Goal: Task Accomplishment & Management: Manage account settings

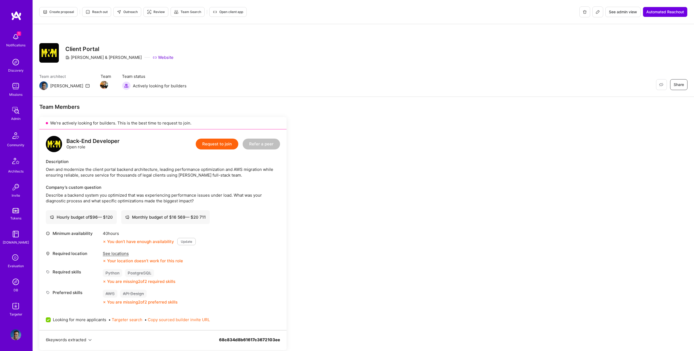
click at [59, 12] on span "Create proposal" at bounding box center [58, 11] width 31 height 5
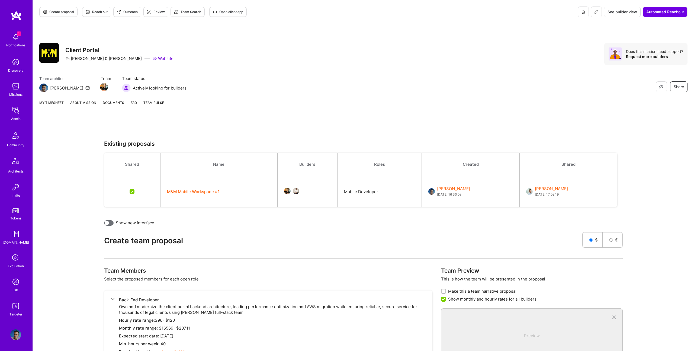
scroll to position [125, 0]
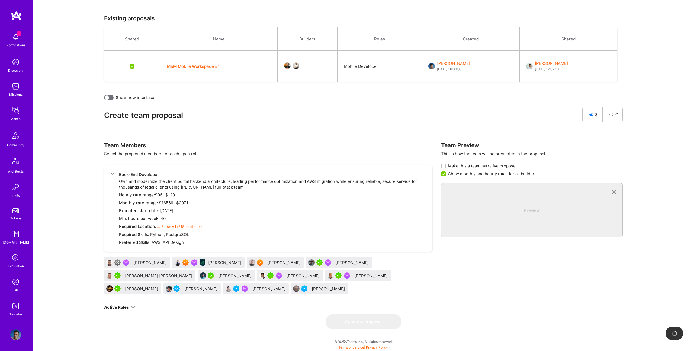
checkbox input "false"
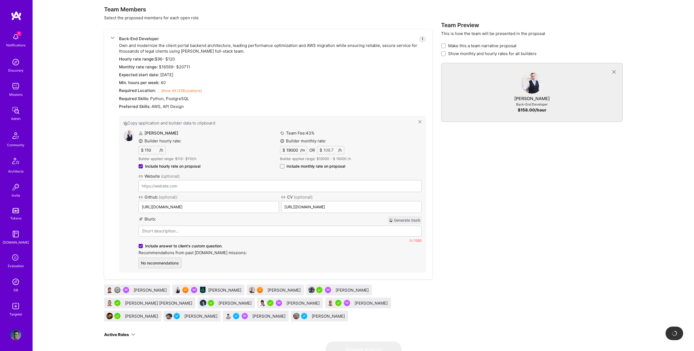
scroll to position [288, 0]
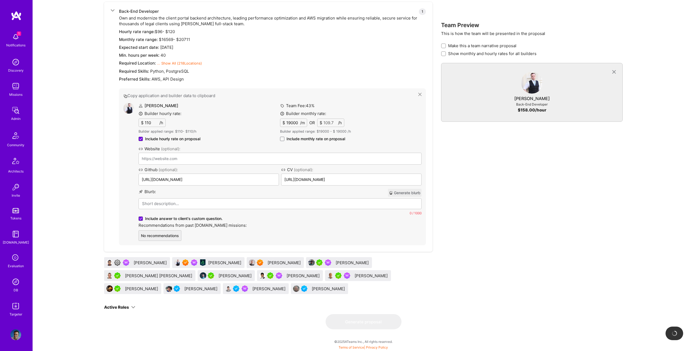
type input "https://animus.design/"
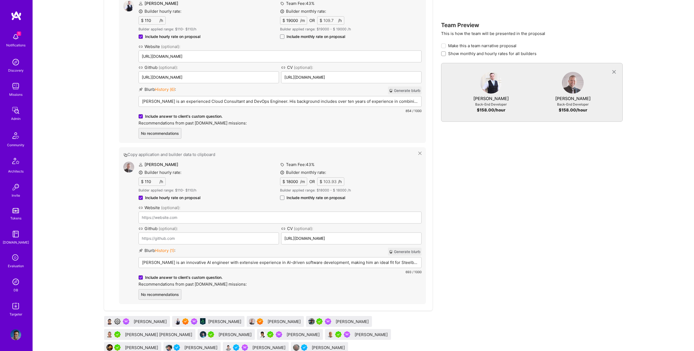
scroll to position [449, 0]
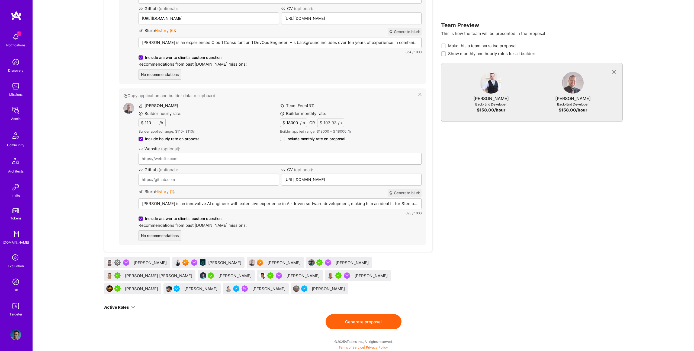
click at [355, 275] on div "Andrea De Rinaldis" at bounding box center [372, 276] width 34 height 6
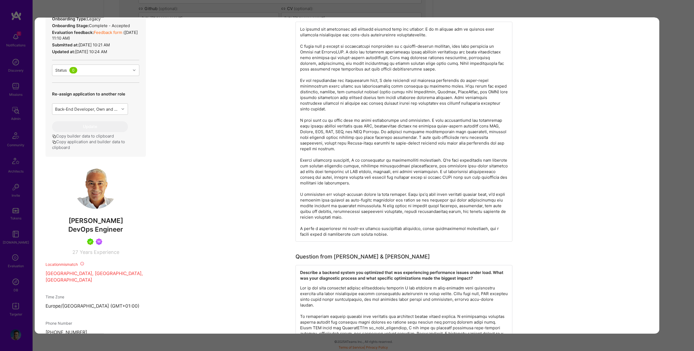
scroll to position [218, 0]
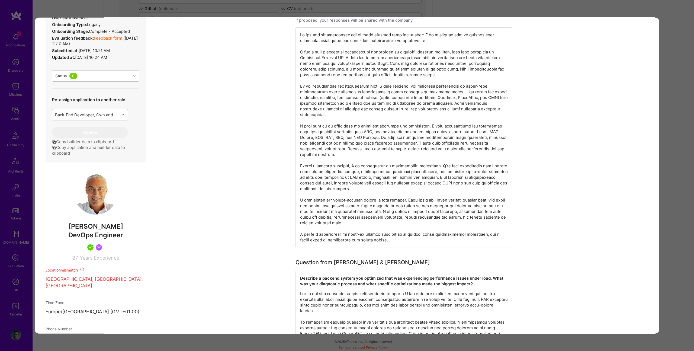
click at [217, 9] on div "Builder Missing Requirements Required Location See locations Location doesn’t m…" at bounding box center [347, 175] width 694 height 351
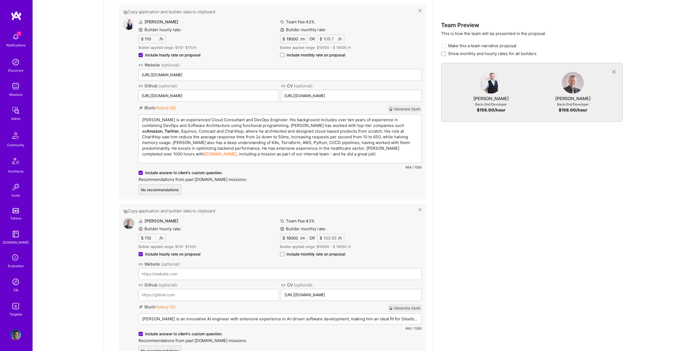
click at [247, 120] on p "Sean is an experienced Cloud Consultant and DevOps Engineer. His background inc…" at bounding box center [280, 137] width 276 height 40
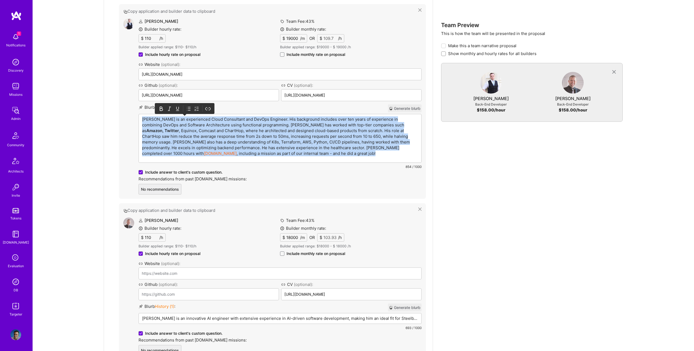
click at [247, 120] on p "Sean is an experienced Cloud Consultant and DevOps Engineer. His background inc…" at bounding box center [280, 136] width 276 height 40
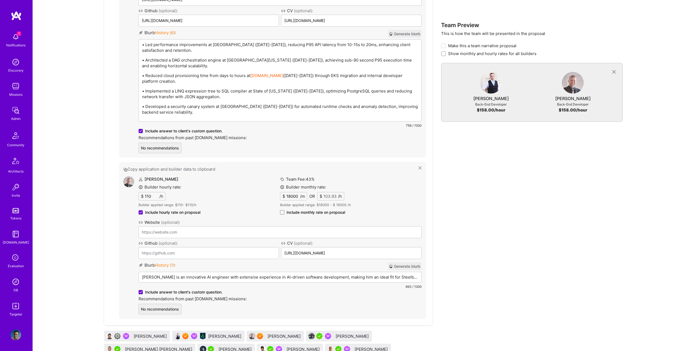
click at [255, 274] on p "Tadej Krevh is an innovative AI engineer with extensive experience in AI-driven…" at bounding box center [280, 277] width 276 height 6
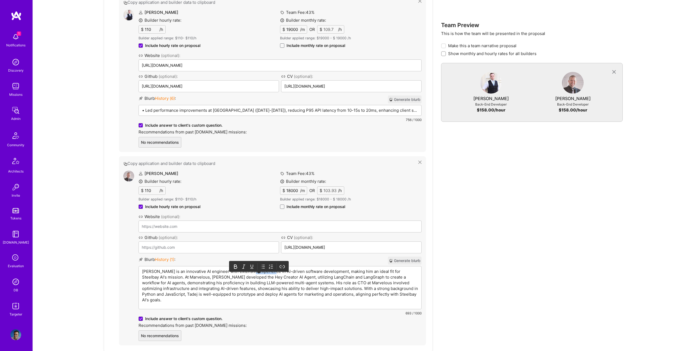
click at [255, 272] on p "Tadej Krevh is an innovative AI engineer with extensive experience in AI-driven…" at bounding box center [280, 285] width 276 height 34
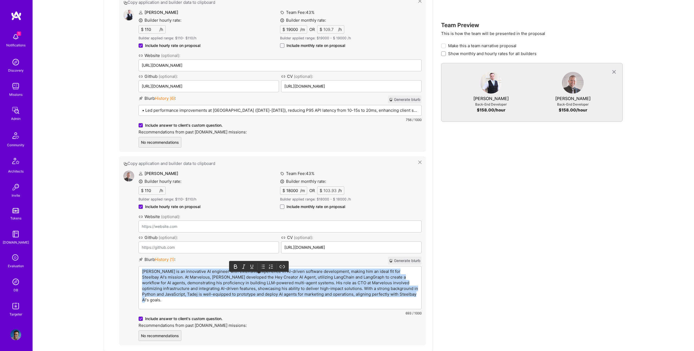
click at [255, 272] on p "Tadej Krevh is an innovative AI engineer with extensive experience in AI-driven…" at bounding box center [280, 285] width 276 height 34
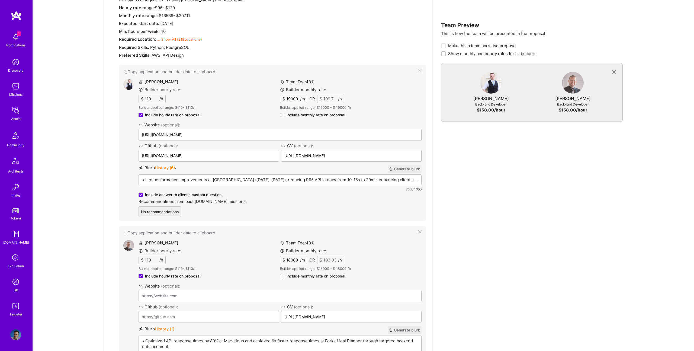
scroll to position [295, 0]
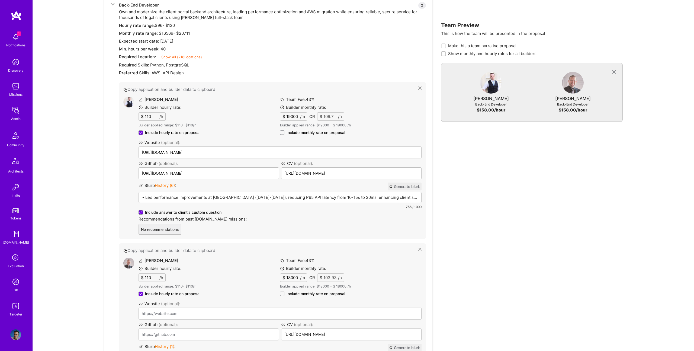
click at [206, 192] on div "• Led performance improvements at ChartHop (2022-2023), reducing P95 API latenc…" at bounding box center [280, 218] width 282 height 53
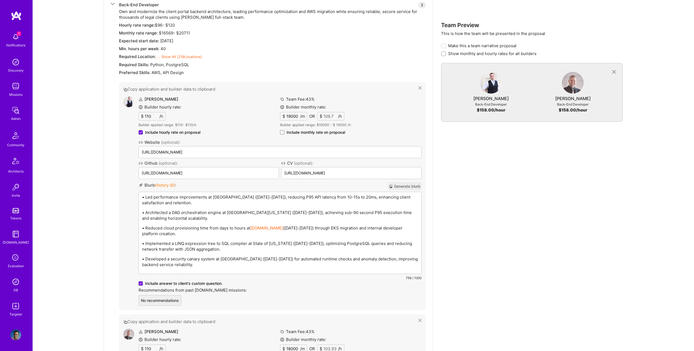
click at [231, 200] on p "• Led performance improvements at ChartHop (2022-2023), reducing P95 API latenc…" at bounding box center [280, 199] width 276 height 11
click at [231, 200] on p "• Led performance improvements at ChartHop (2022-2023), reducing P95 API latenc…" at bounding box center [280, 200] width 276 height 11
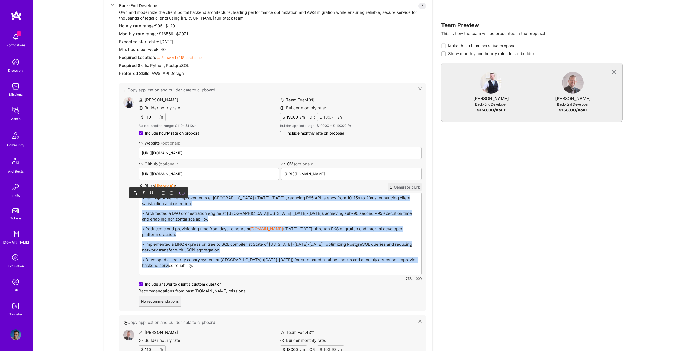
scroll to position [293, 0]
click at [161, 191] on icon at bounding box center [162, 193] width 5 height 5
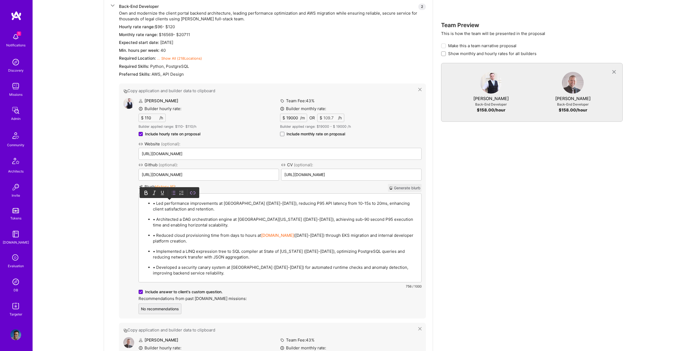
click at [156, 204] on p "• Led performance improvements at ChartHop (2022-2023), reducing P95 API latenc…" at bounding box center [285, 205] width 265 height 11
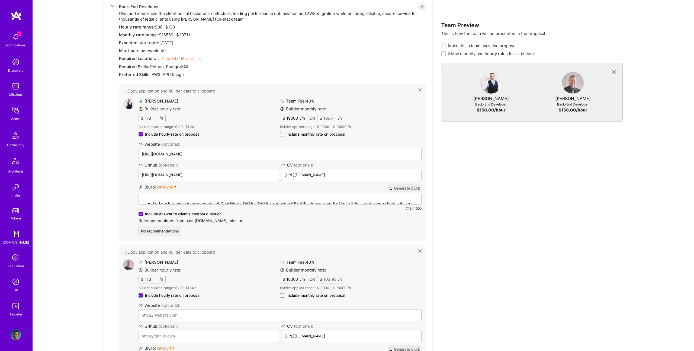
click at [299, 134] on span "Include monthly rate on proposal" at bounding box center [315, 133] width 59 height 5
click at [0, 0] on input "Include monthly rate on proposal" at bounding box center [0, 0] width 0 height 0
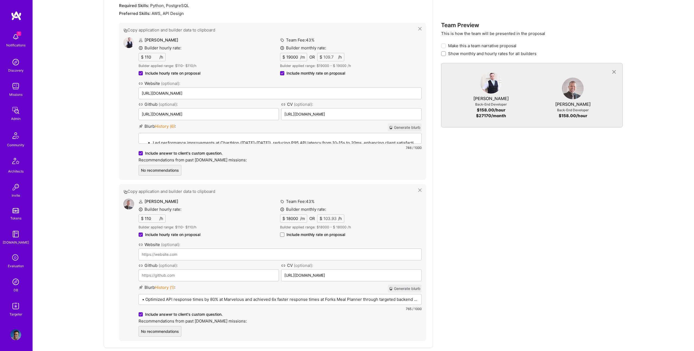
scroll to position [395, 0]
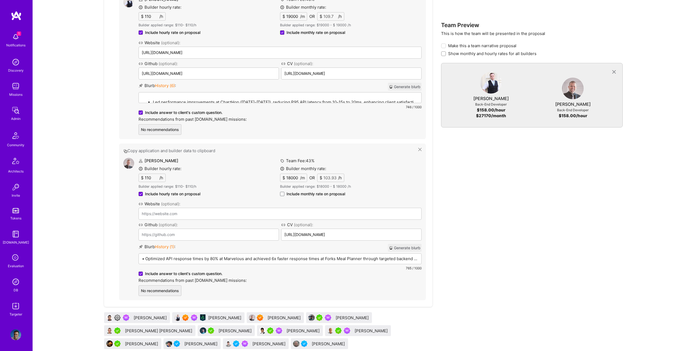
click at [303, 192] on span "Include monthly rate on proposal" at bounding box center [315, 193] width 59 height 5
click at [0, 0] on input "Include monthly rate on proposal" at bounding box center [0, 0] width 0 height 0
checkbox input "true"
click at [166, 262] on div "• Optimized API response times by 80% at Marvelous and achieved 6x faster respo…" at bounding box center [280, 280] width 282 height 53
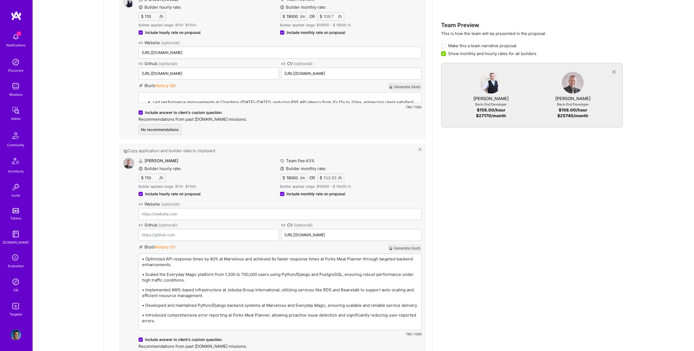
click at [219, 266] on p "• Optimized API response times by 80% at Marvelous and achieved 6x faster respo…" at bounding box center [280, 261] width 276 height 11
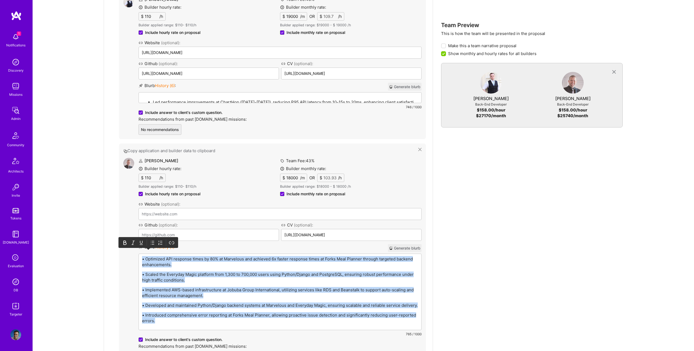
click at [151, 245] on icon at bounding box center [152, 242] width 5 height 5
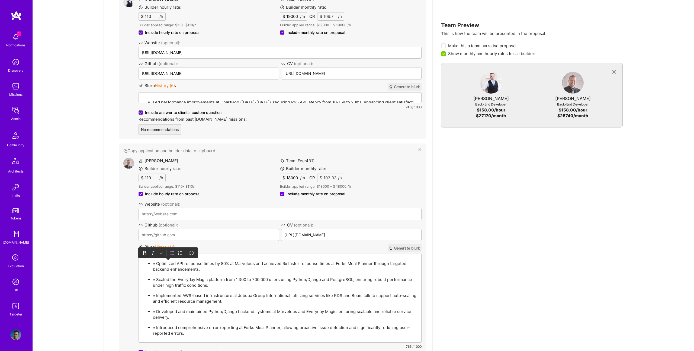
click at [158, 264] on p "• Optimized API response times by 80% at Marvelous and achieved 6x faster respo…" at bounding box center [285, 265] width 265 height 11
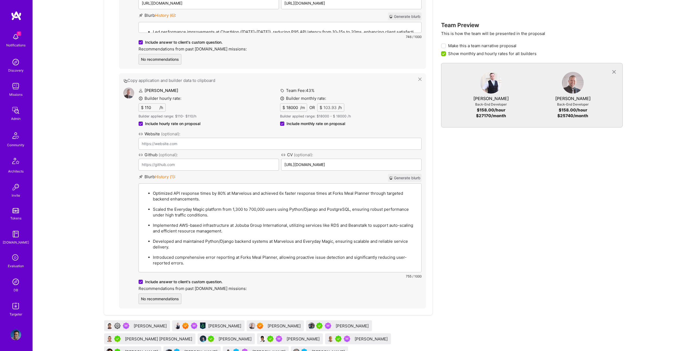
scroll to position [528, 0]
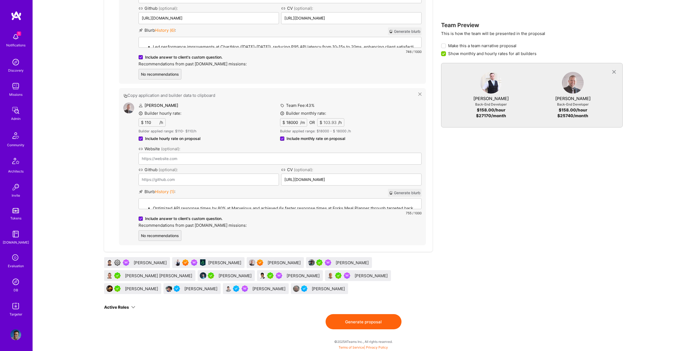
click at [356, 334] on div "Existing proposals Shared Name Builders Roles Created Shared M&M Mobile Workspa…" at bounding box center [363, 9] width 661 height 684
click at [374, 319] on button "Generate proposal" at bounding box center [364, 321] width 76 height 15
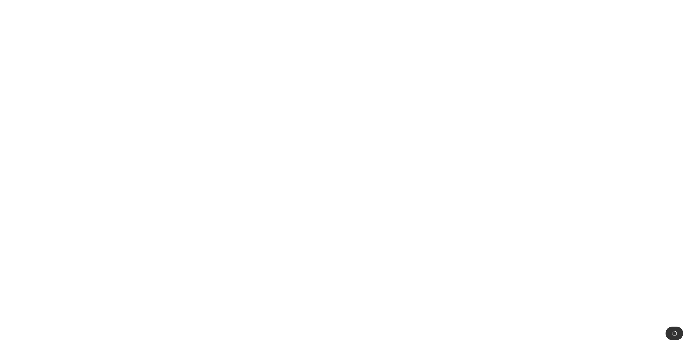
scroll to position [0, 0]
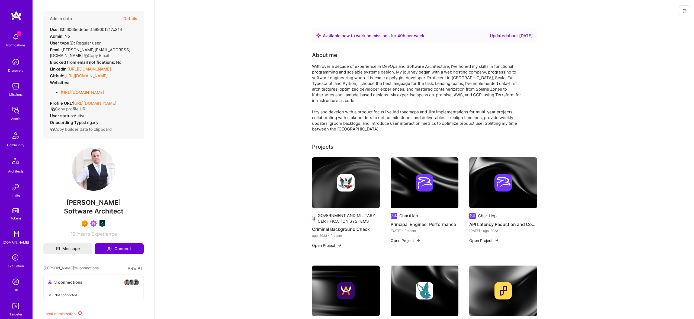
click at [131, 15] on button "Details" at bounding box center [130, 19] width 14 height 16
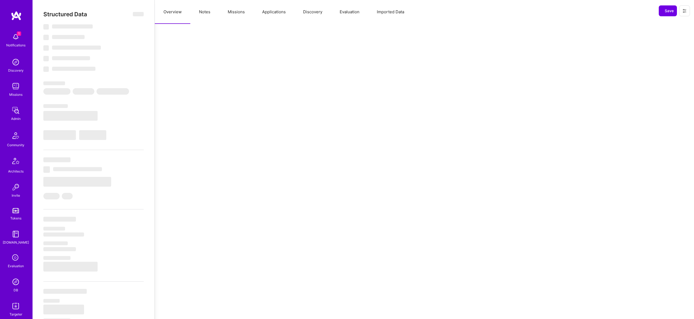
click at [131, 17] on div "Structured Data ‌" at bounding box center [93, 14] width 100 height 7
click at [233, 11] on button "Missions" at bounding box center [236, 12] width 34 height 24
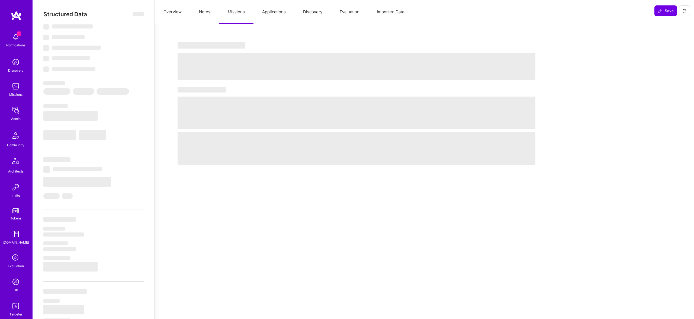
select select "Right Now"
select select "7"
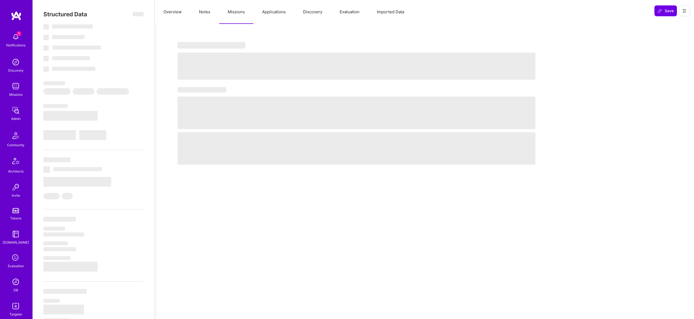
select select "US"
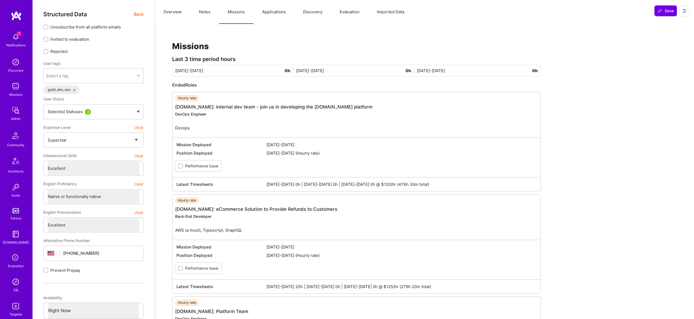
click at [191, 13] on button "Notes" at bounding box center [204, 12] width 29 height 24
type textarea "x"
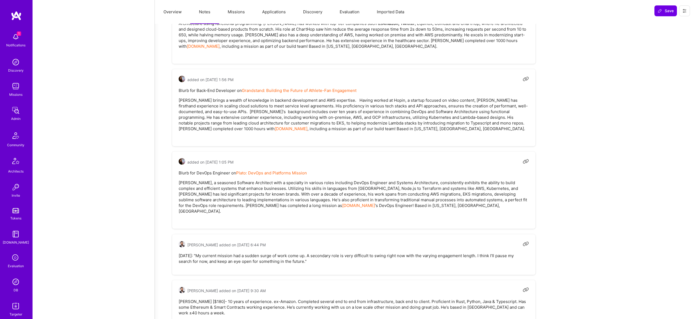
scroll to position [891, 0]
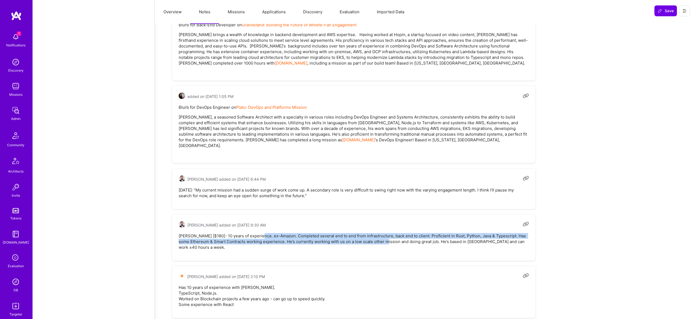
drag, startPoint x: 259, startPoint y: 215, endPoint x: 371, endPoint y: 216, distance: 111.9
click at [382, 233] on pre "Sean OBrien [$180]- 10 years of experience. ex-Amazon. Completed several end to…" at bounding box center [354, 241] width 350 height 17
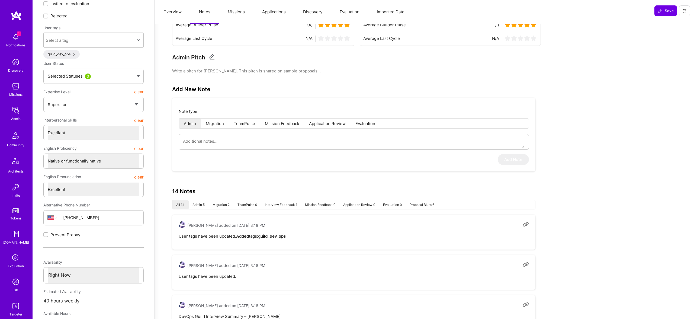
scroll to position [0, 0]
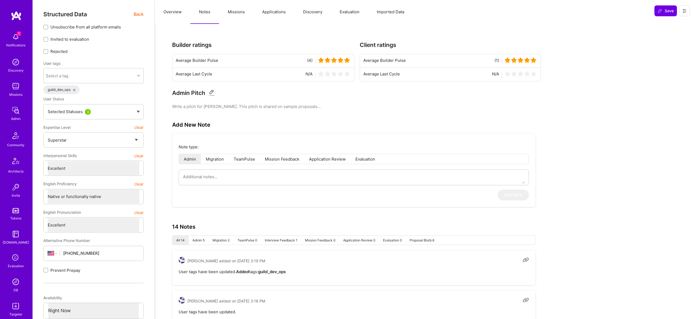
click at [216, 7] on button "Notes" at bounding box center [204, 12] width 29 height 24
click at [179, 9] on button "Overview" at bounding box center [173, 12] width 36 height 24
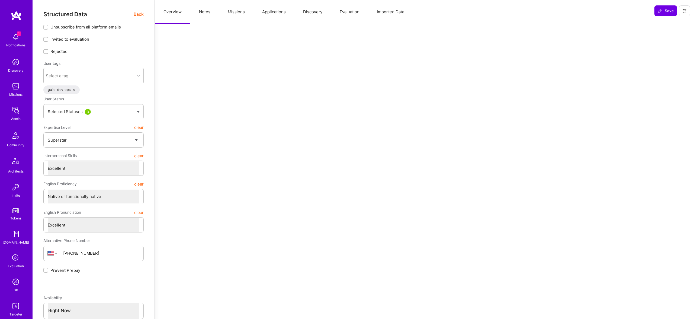
click at [249, 11] on button "Missions" at bounding box center [236, 12] width 34 height 24
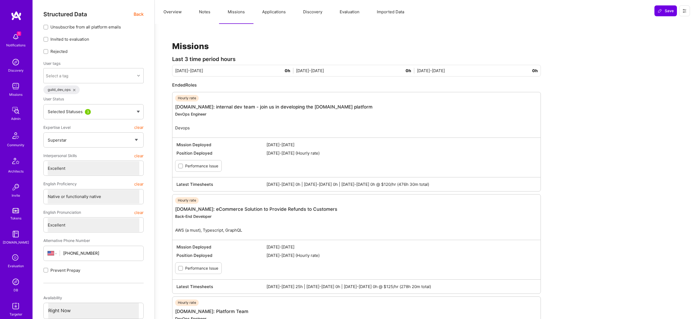
click at [140, 11] on span "Back" at bounding box center [139, 14] width 10 height 7
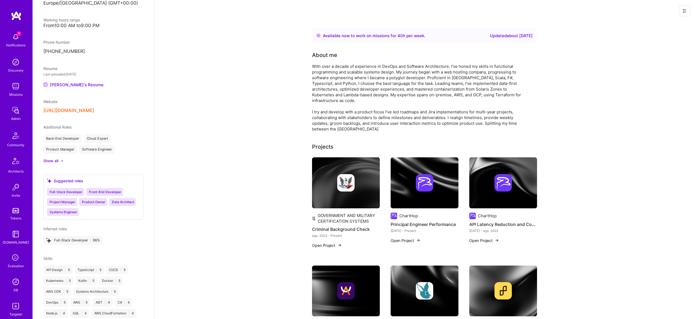
scroll to position [338, 0]
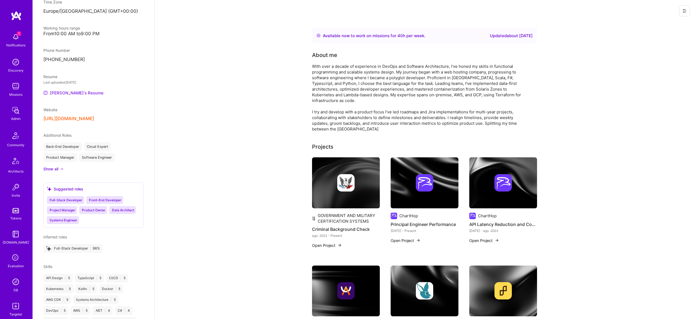
click at [74, 93] on link "Sean's Resume" at bounding box center [73, 92] width 60 height 7
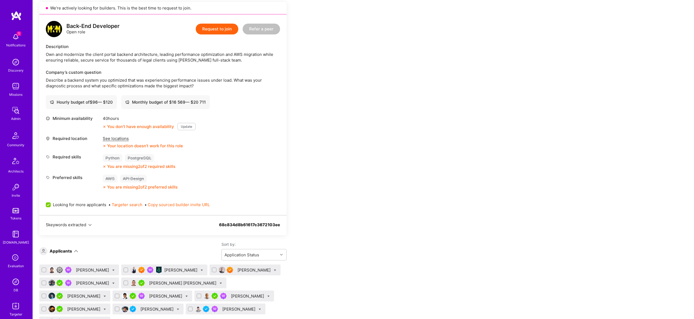
scroll to position [268, 0]
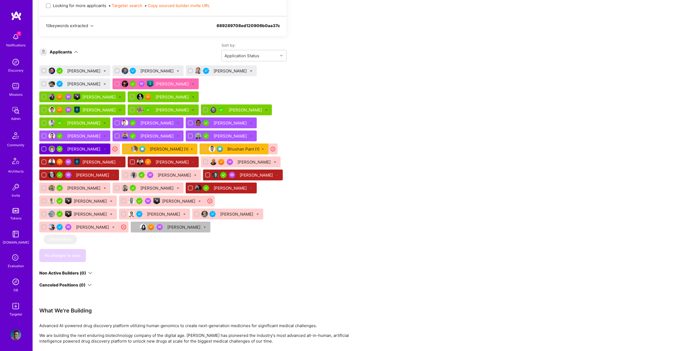
scroll to position [382, 0]
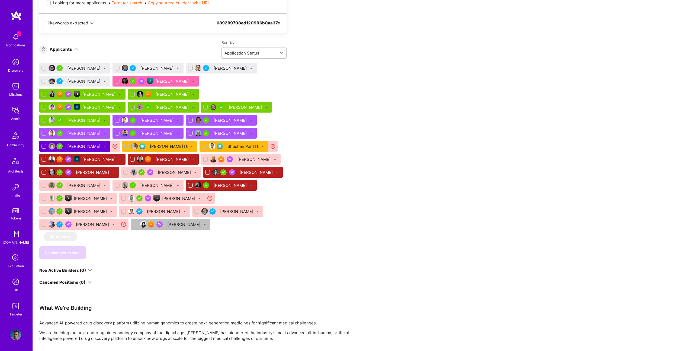
click at [158, 82] on div "[PERSON_NAME]" at bounding box center [173, 81] width 34 height 6
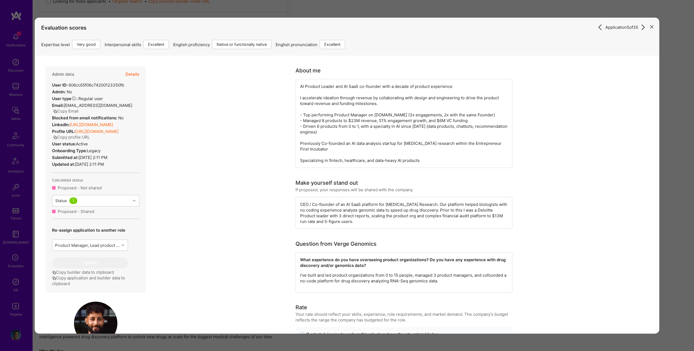
scroll to position [380, 0]
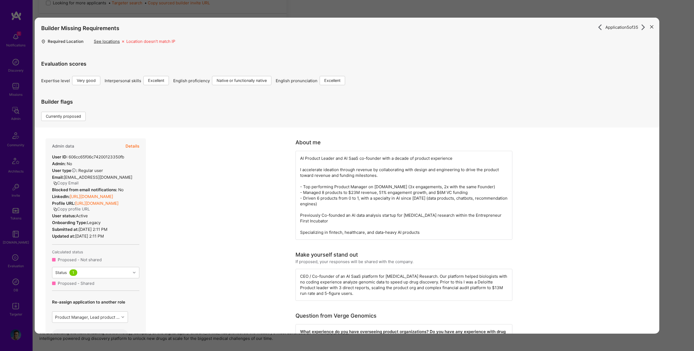
click at [681, 118] on div "Application 5 of 35 Builder Missing Requirements Required Location See location…" at bounding box center [347, 175] width 694 height 351
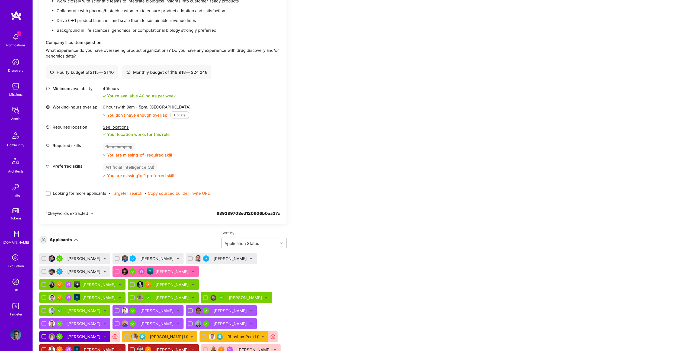
scroll to position [182, 0]
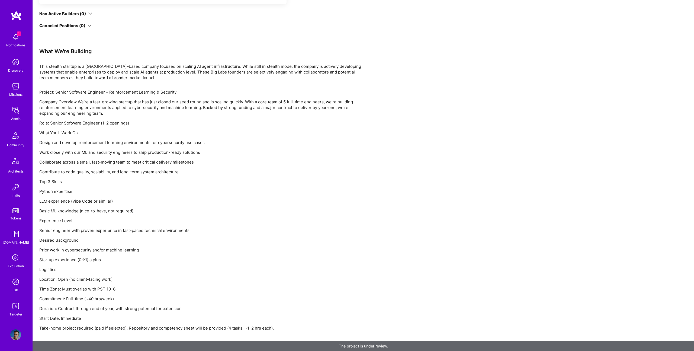
scroll to position [388, 0]
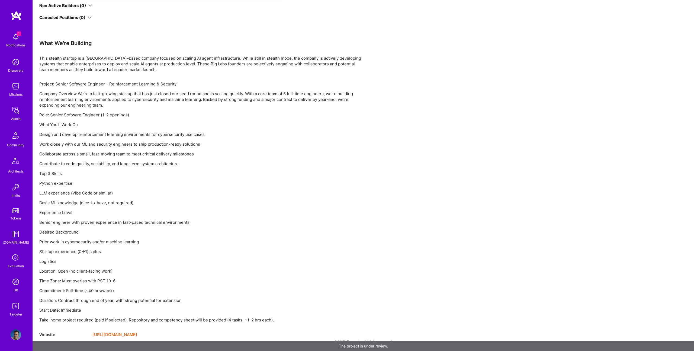
drag, startPoint x: 300, startPoint y: 174, endPoint x: 297, endPoint y: 174, distance: 3.3
click at [299, 174] on p "Top 3 Skills" at bounding box center [201, 173] width 325 height 6
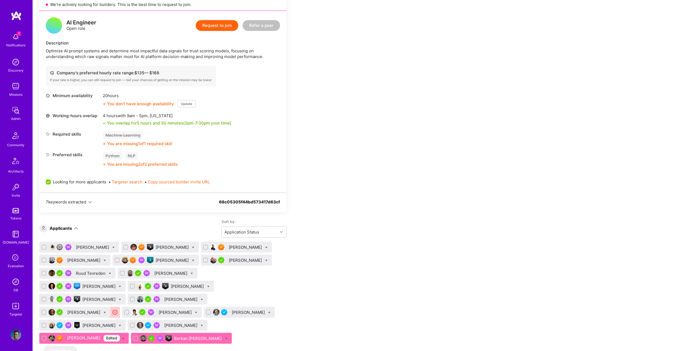
scroll to position [442, 0]
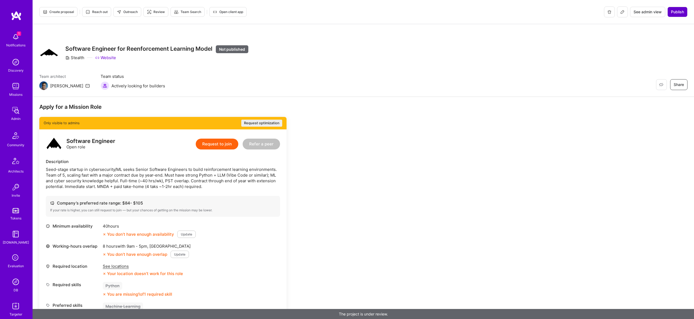
click at [675, 11] on span "Publish" at bounding box center [677, 11] width 13 height 5
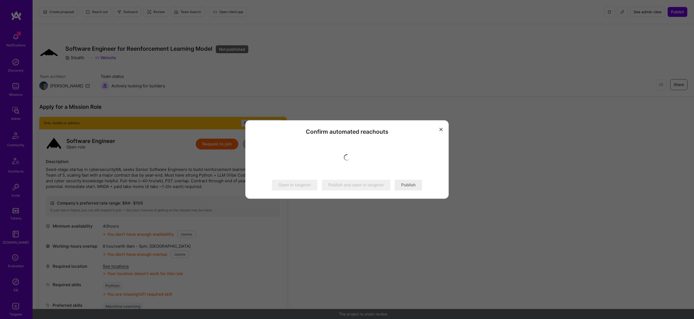
click at [413, 182] on button "Publish" at bounding box center [408, 185] width 27 height 11
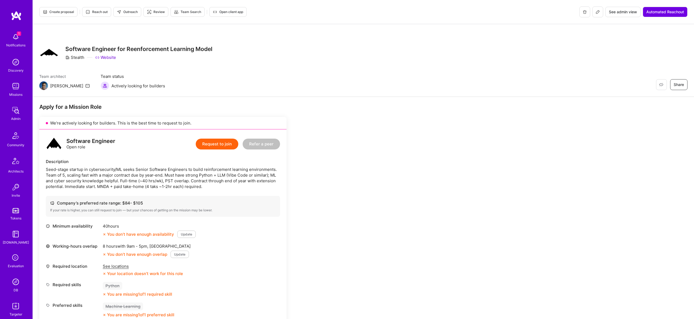
click at [595, 10] on icon at bounding box center [597, 12] width 4 height 4
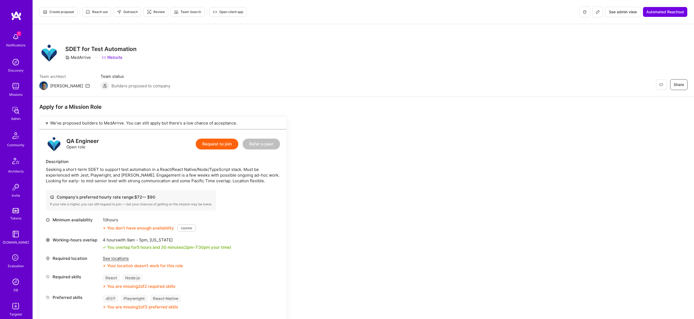
click at [598, 11] on icon at bounding box center [597, 12] width 4 height 4
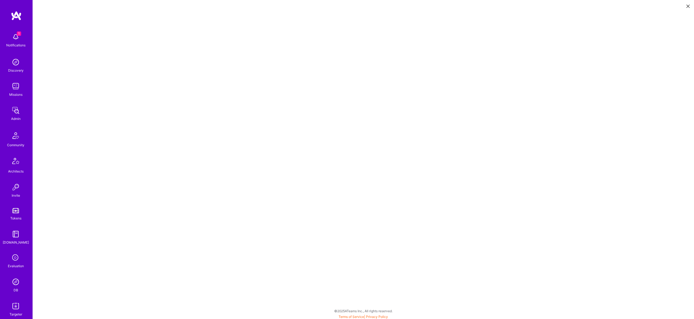
scroll to position [1, 0]
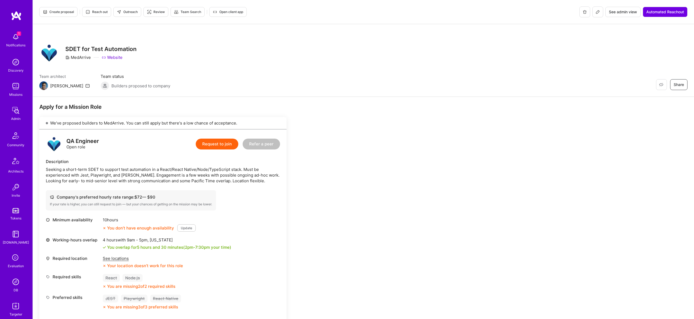
click at [66, 5] on div "Create proposal Reach out Outreach Review Team Search Open client app See admin…" at bounding box center [363, 12] width 661 height 24
click at [67, 9] on span "Create proposal" at bounding box center [58, 11] width 31 height 5
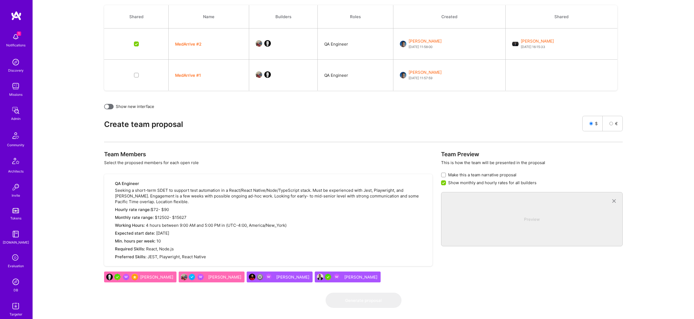
scroll to position [158, 0]
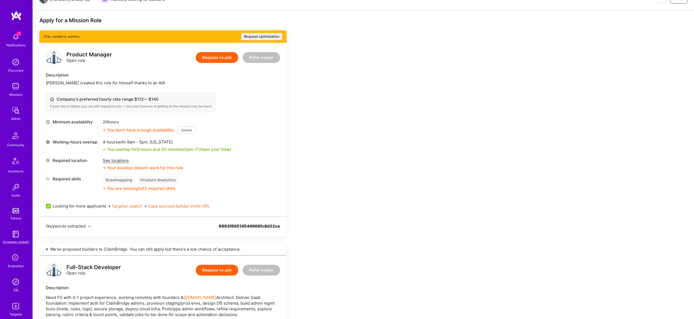
scroll to position [87, 0]
